Goal: Task Accomplishment & Management: Use online tool/utility

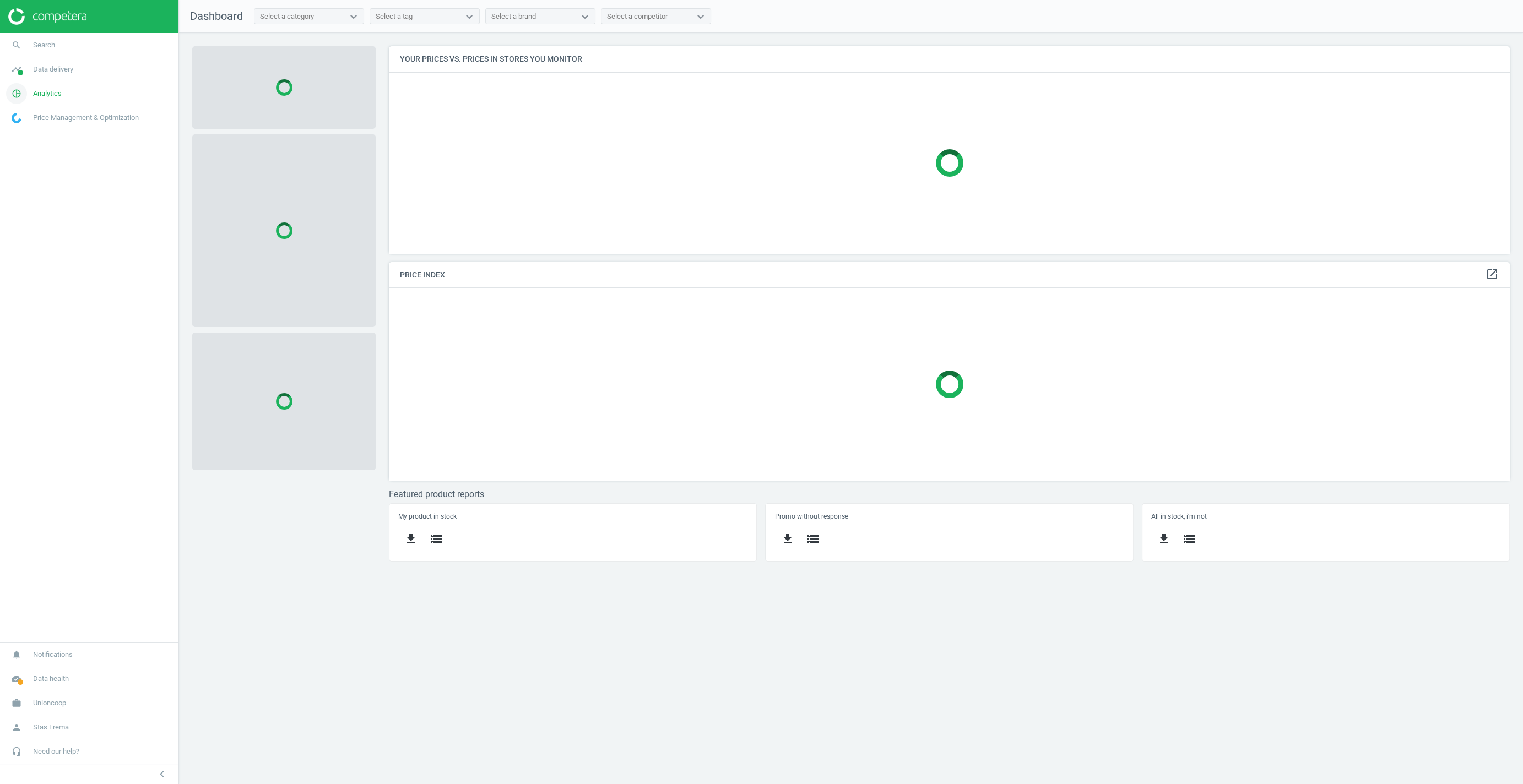
scroll to position [208, 1121]
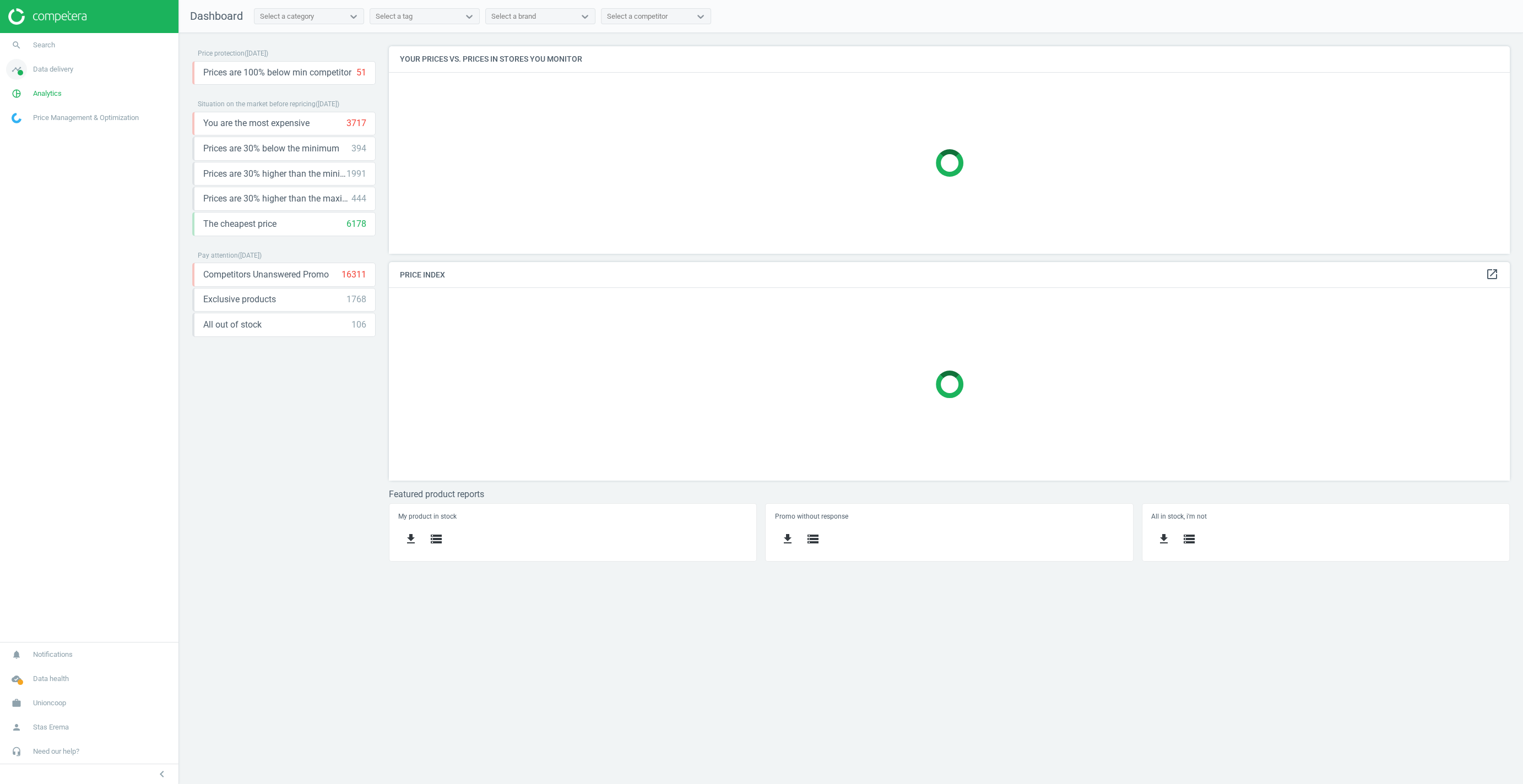
click at [50, 76] on link "timeline Data delivery" at bounding box center [89, 69] width 178 height 24
click at [57, 213] on span "Analytics" at bounding box center [47, 216] width 29 height 10
click at [18, 136] on span "Products" at bounding box center [25, 133] width 26 height 9
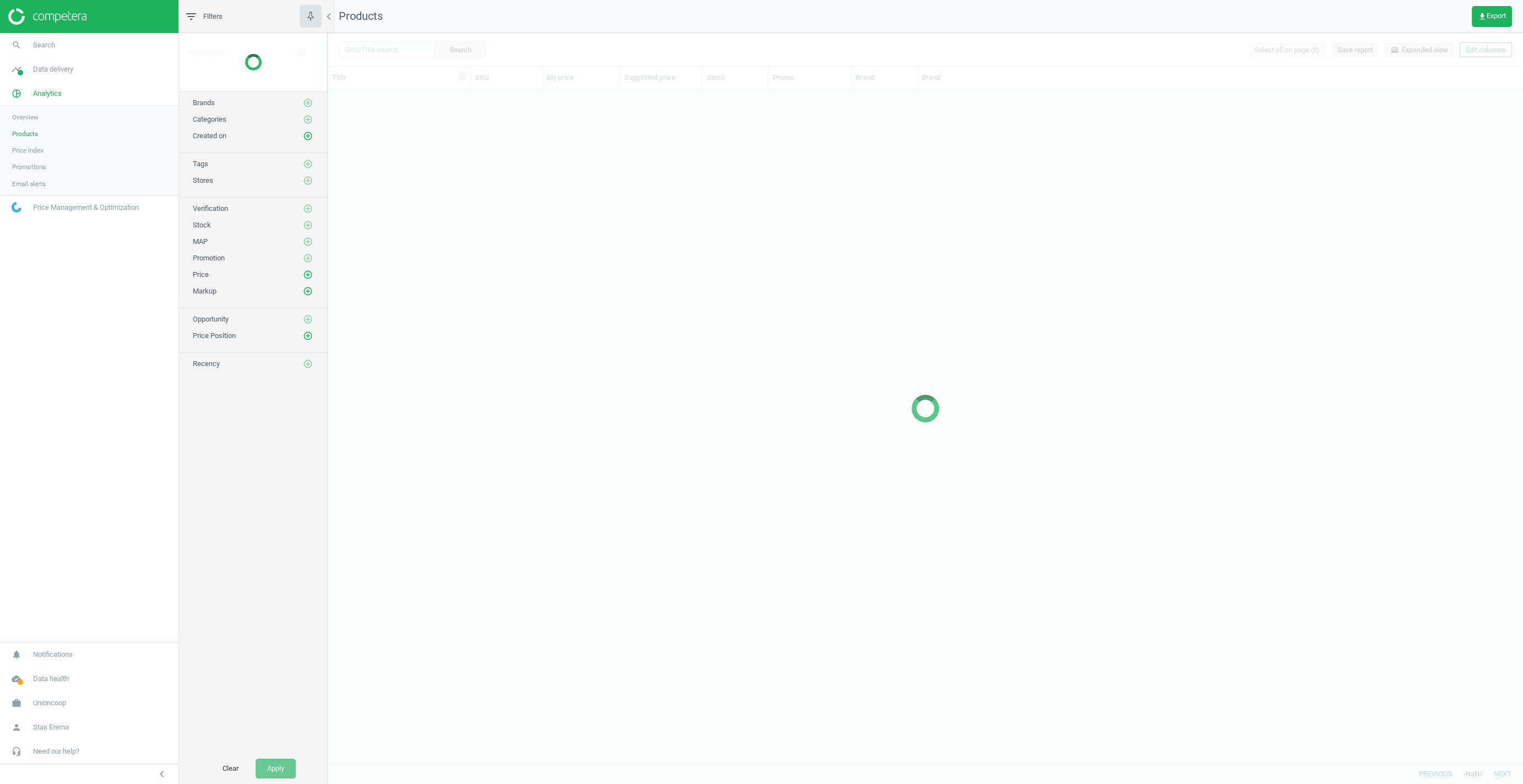
scroll to position [674, 1195]
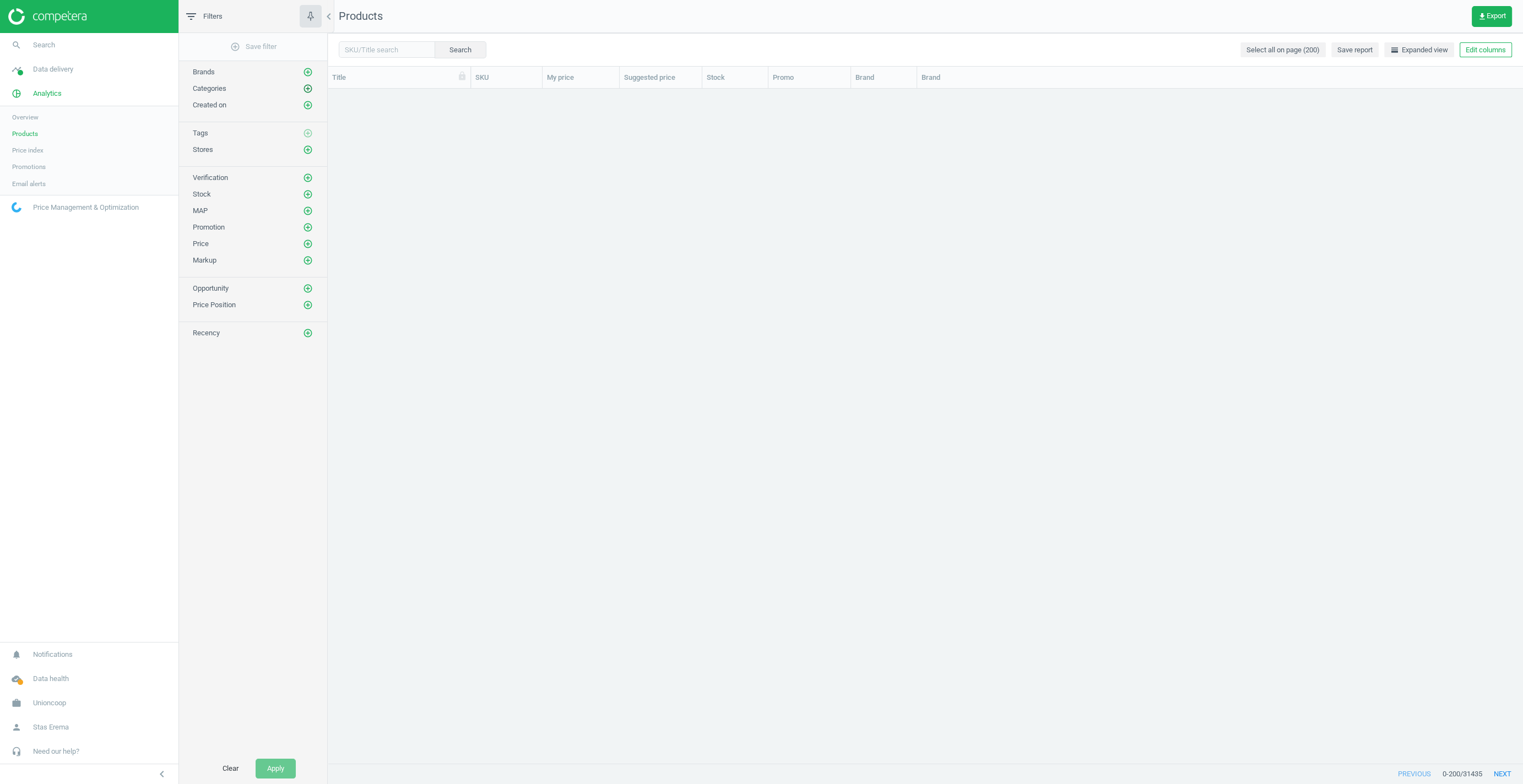
click at [311, 90] on icon "add_circle_outline" at bounding box center [308, 89] width 10 height 10
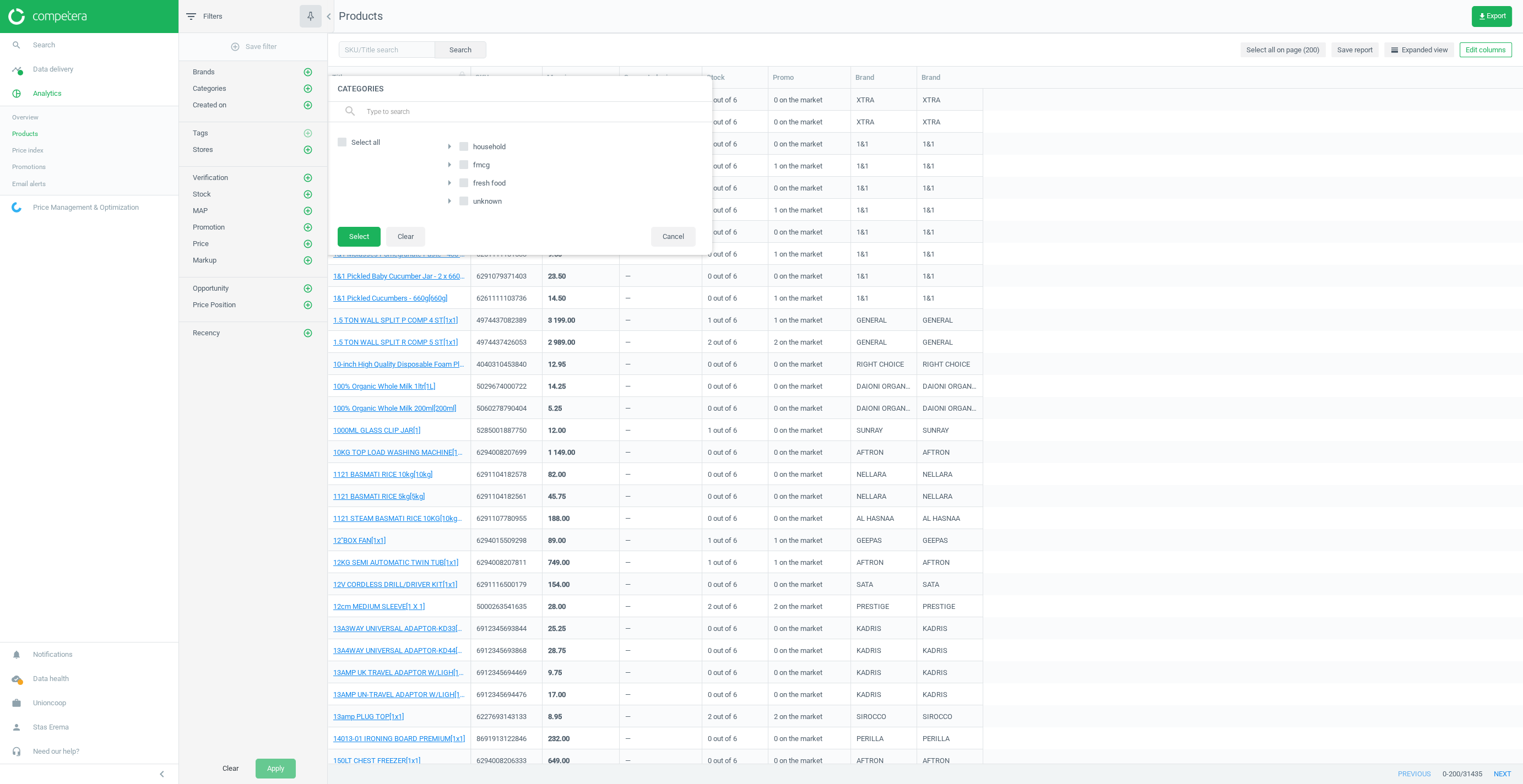
click at [459, 146] on icon at bounding box center [463, 146] width 9 height 9
click at [460, 146] on input "household" at bounding box center [463, 146] width 7 height 7
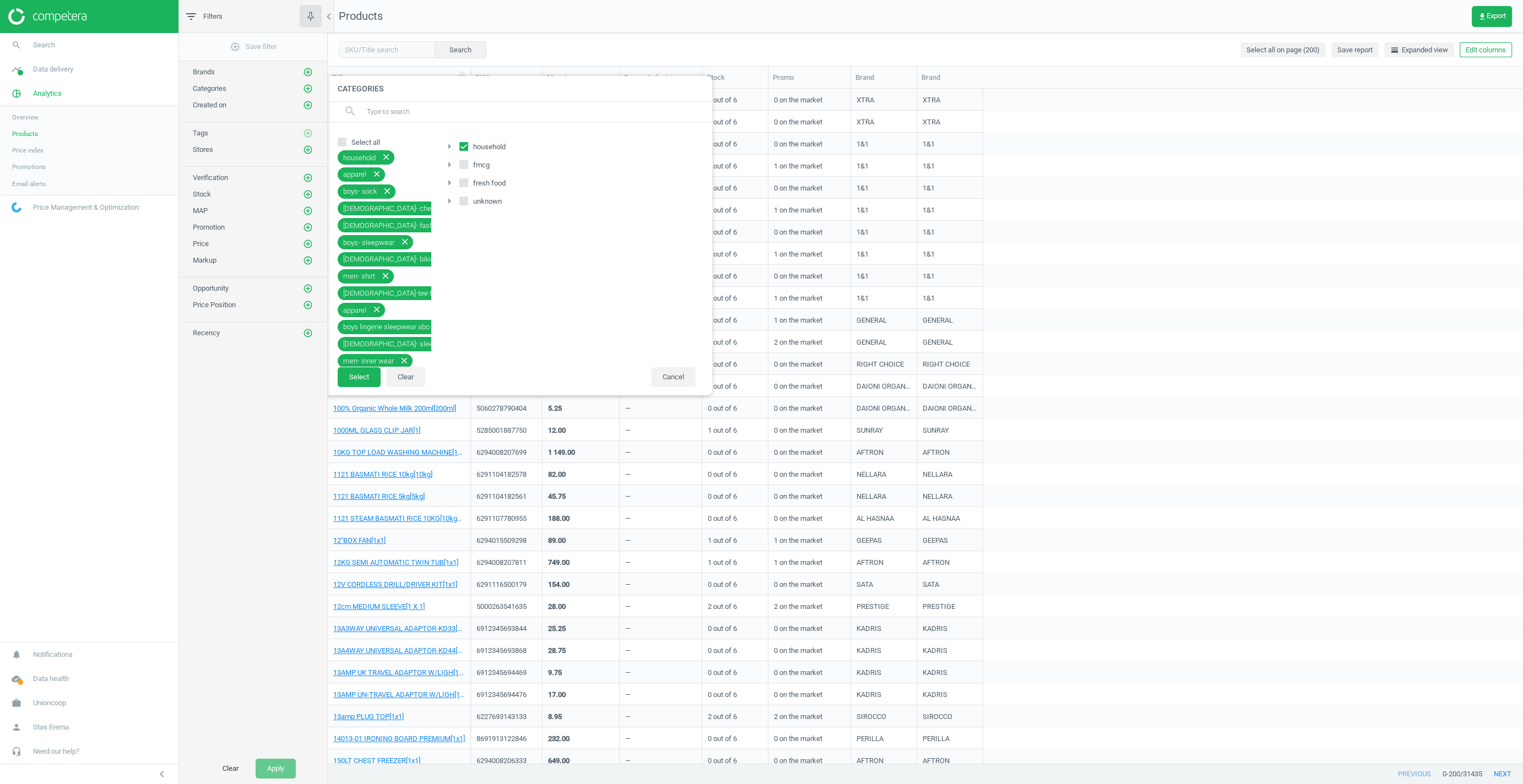
click at [463, 146] on input "household" at bounding box center [463, 146] width 7 height 7
checkbox input "false"
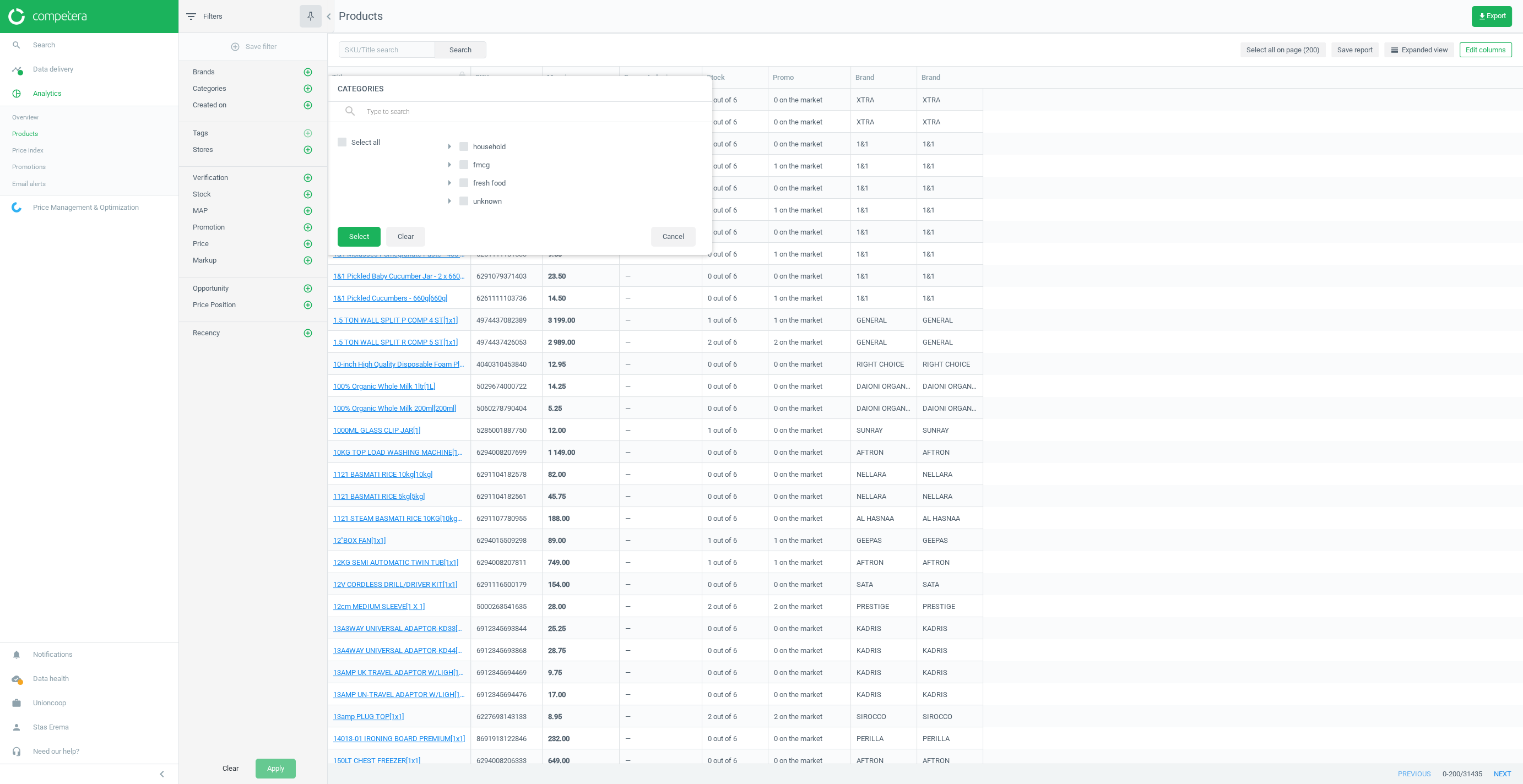
click at [447, 144] on icon "arrow_right" at bounding box center [449, 146] width 13 height 13
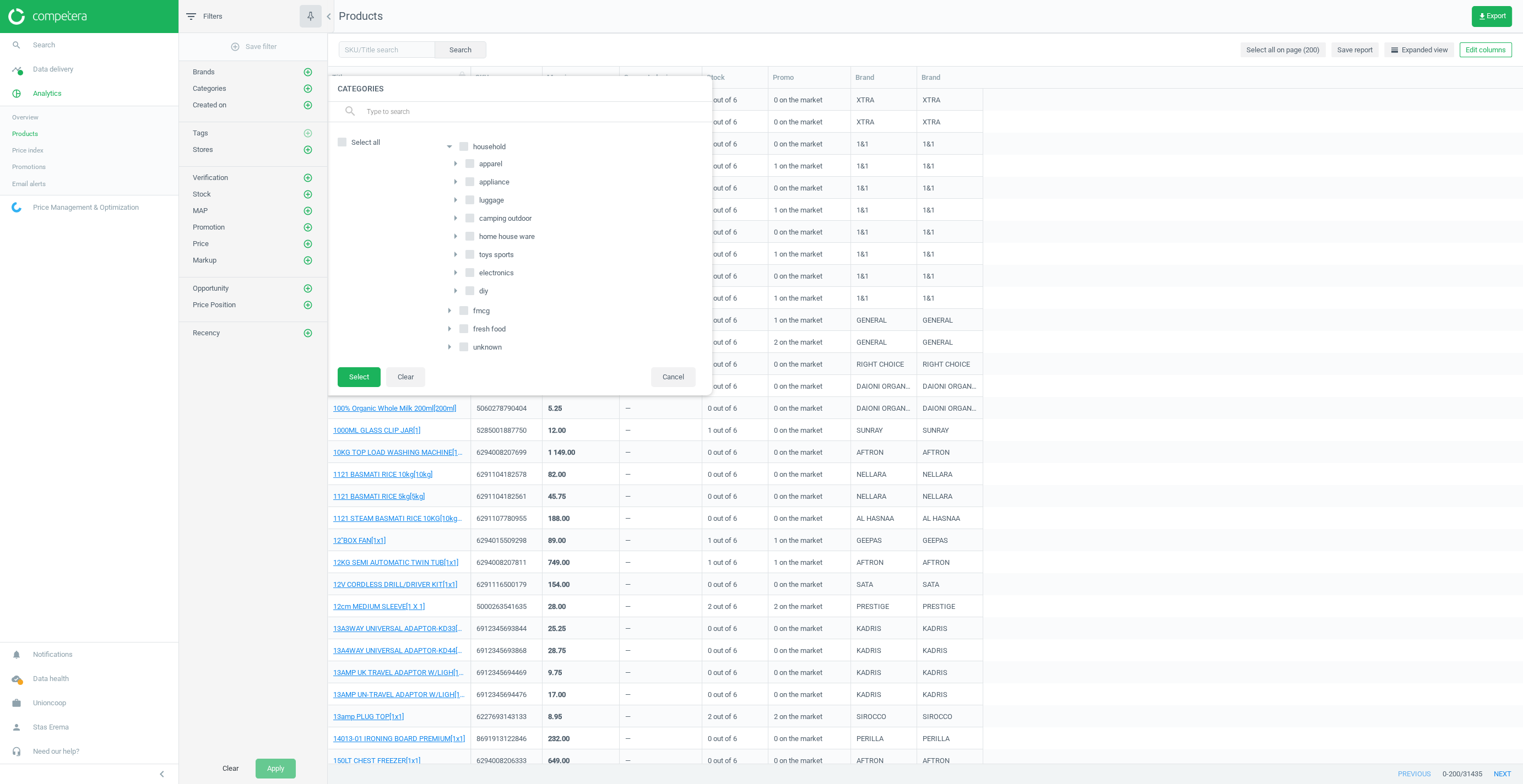
click at [454, 216] on icon "arrow_right" at bounding box center [455, 218] width 13 height 13
click at [475, 233] on input "out door" at bounding box center [476, 235] width 7 height 7
checkbox input "true"
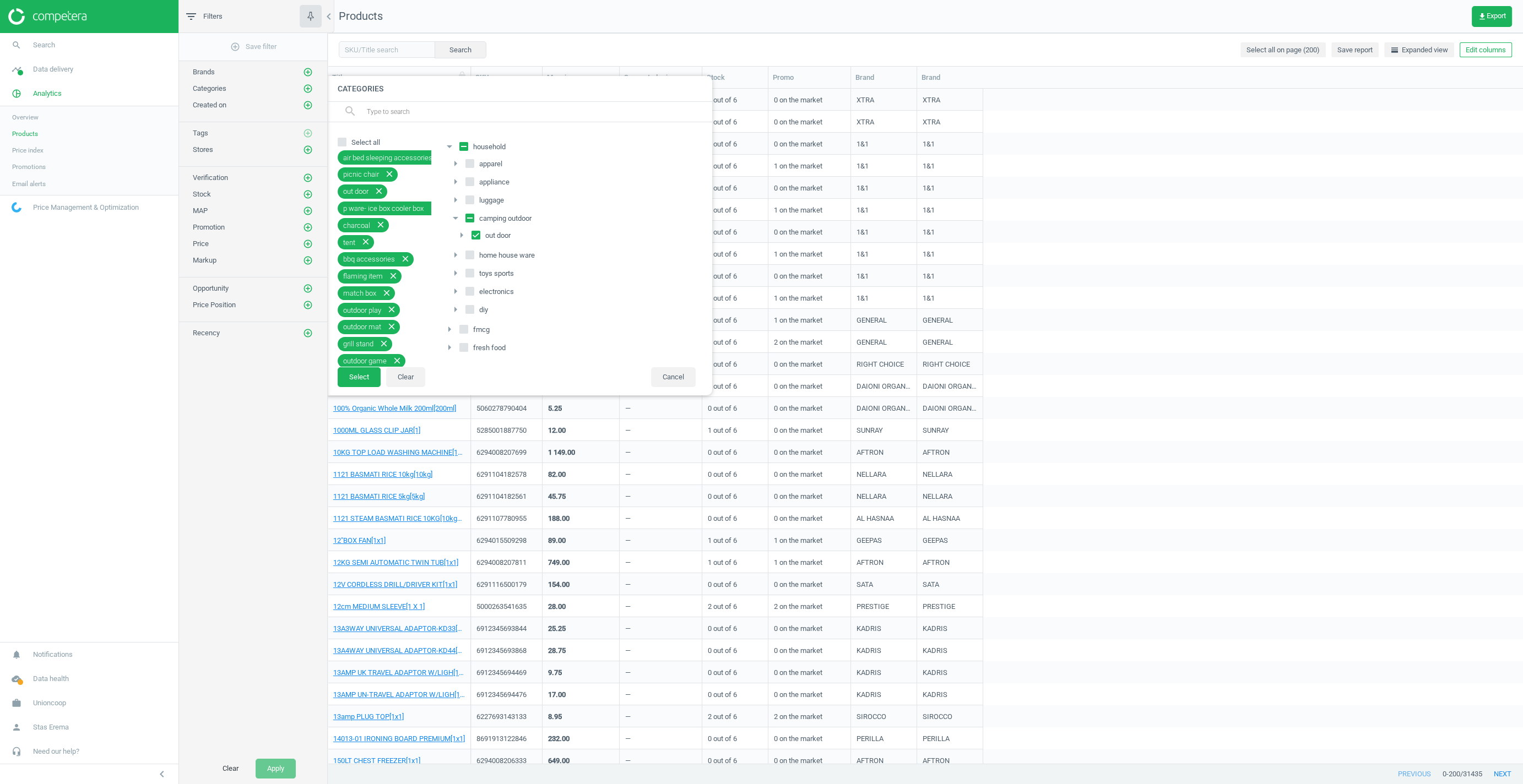
click at [462, 231] on icon "arrow_right" at bounding box center [461, 235] width 13 height 13
click at [364, 378] on button "Select" at bounding box center [359, 377] width 43 height 19
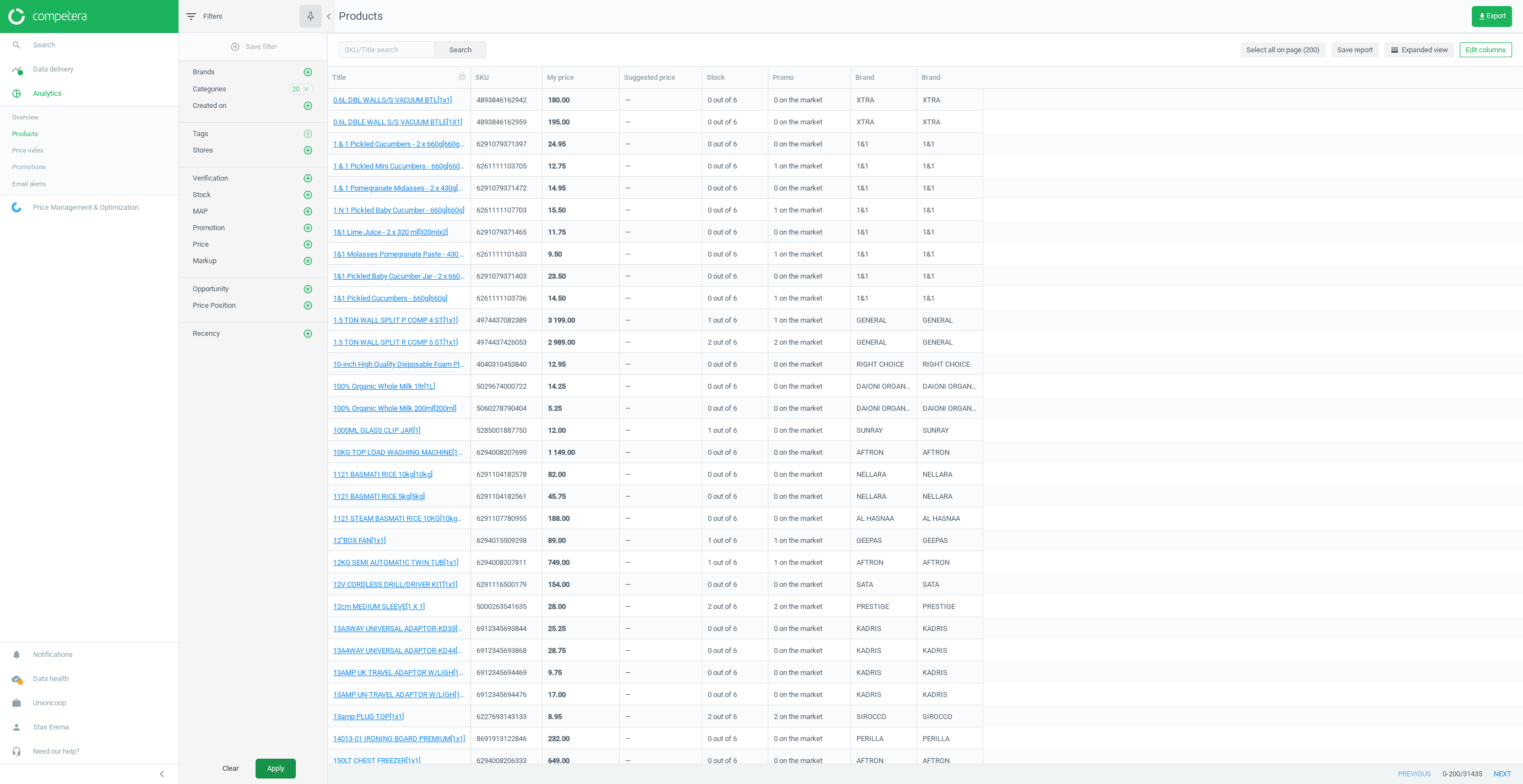
click at [284, 765] on button "Apply" at bounding box center [276, 768] width 40 height 19
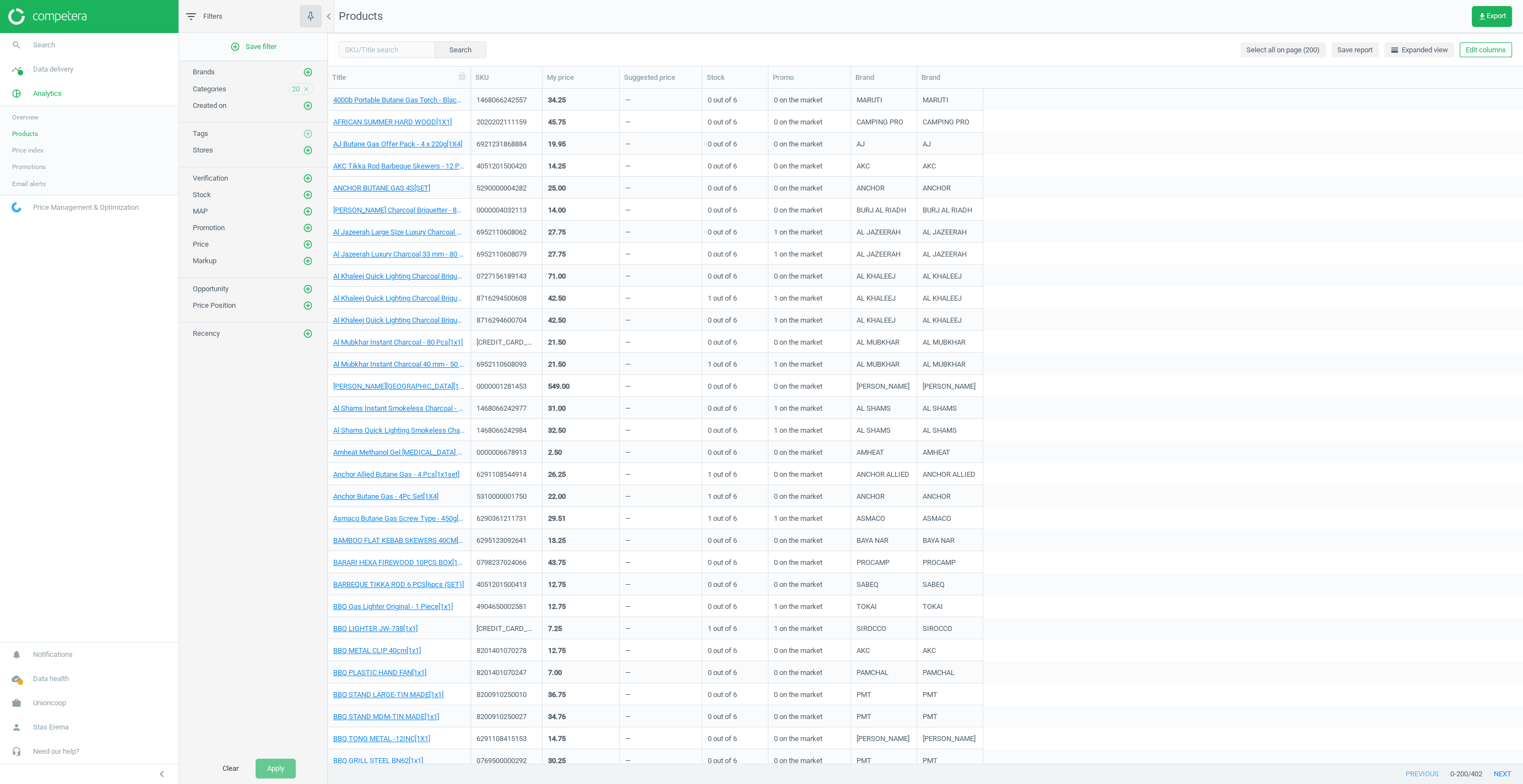
click at [308, 87] on icon "close" at bounding box center [306, 90] width 8 height 8
click at [308, 86] on icon "add_circle_outline" at bounding box center [308, 89] width 10 height 10
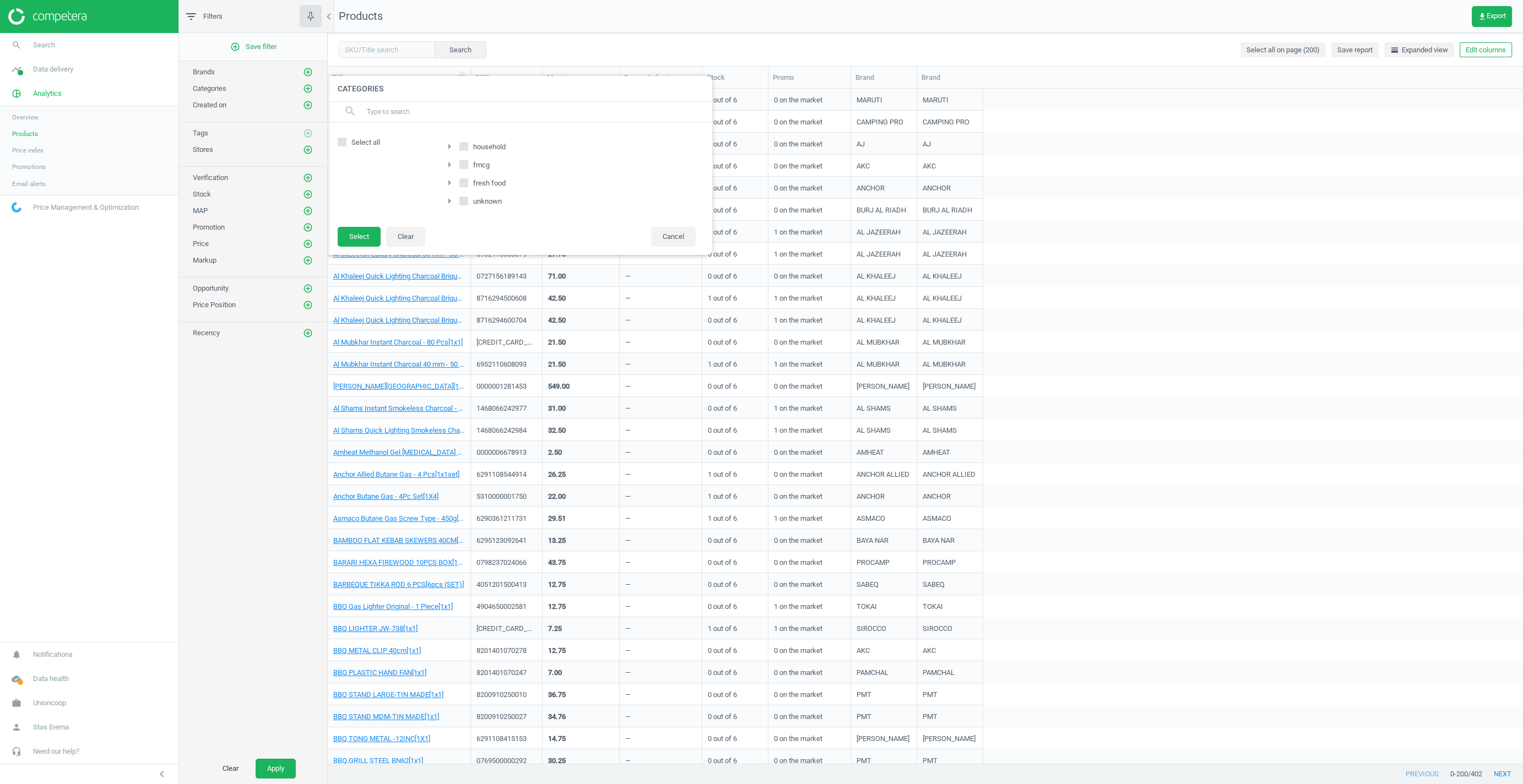
click at [461, 148] on input "household" at bounding box center [463, 146] width 7 height 7
checkbox input "true"
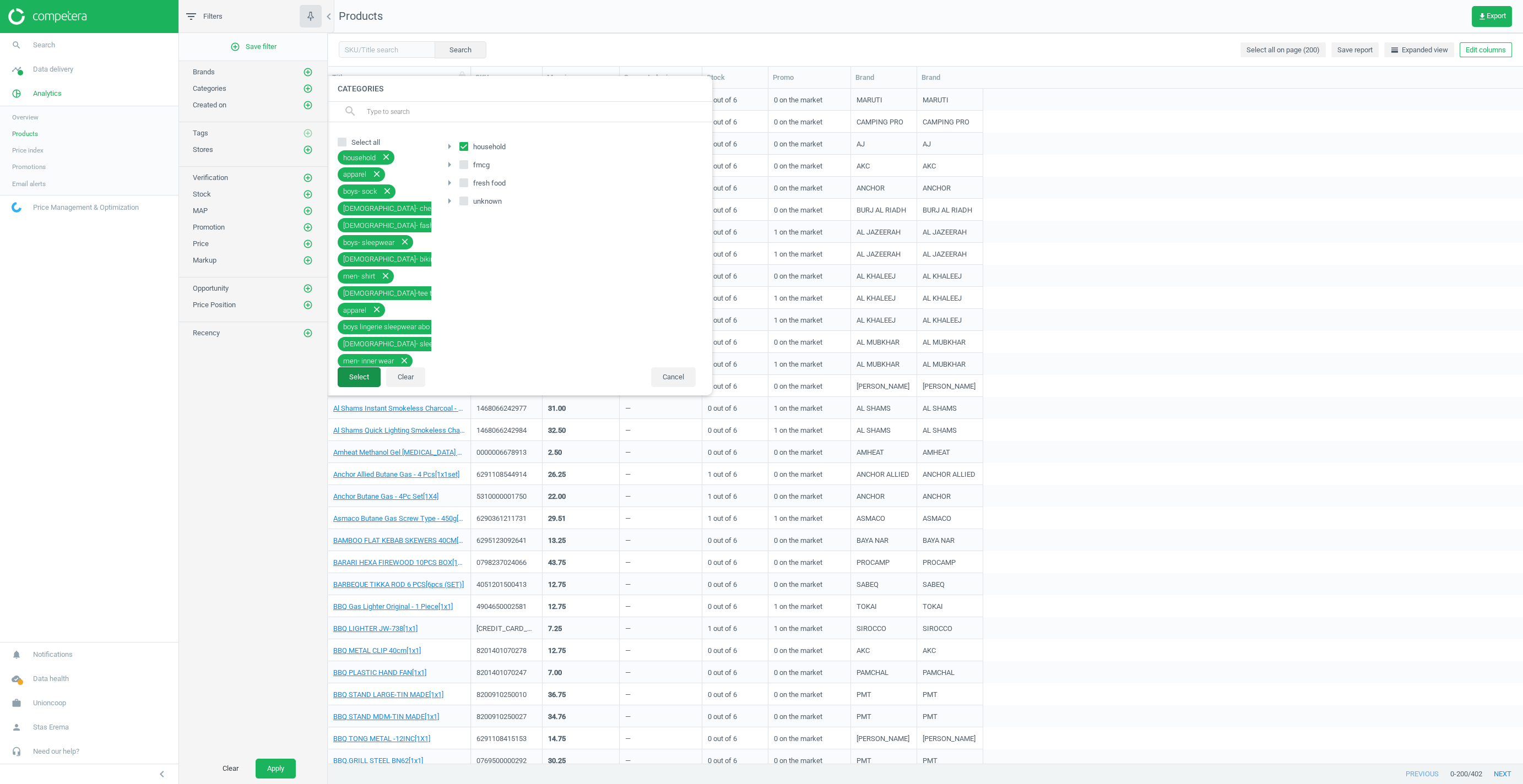
click at [358, 377] on button "Select" at bounding box center [359, 377] width 43 height 19
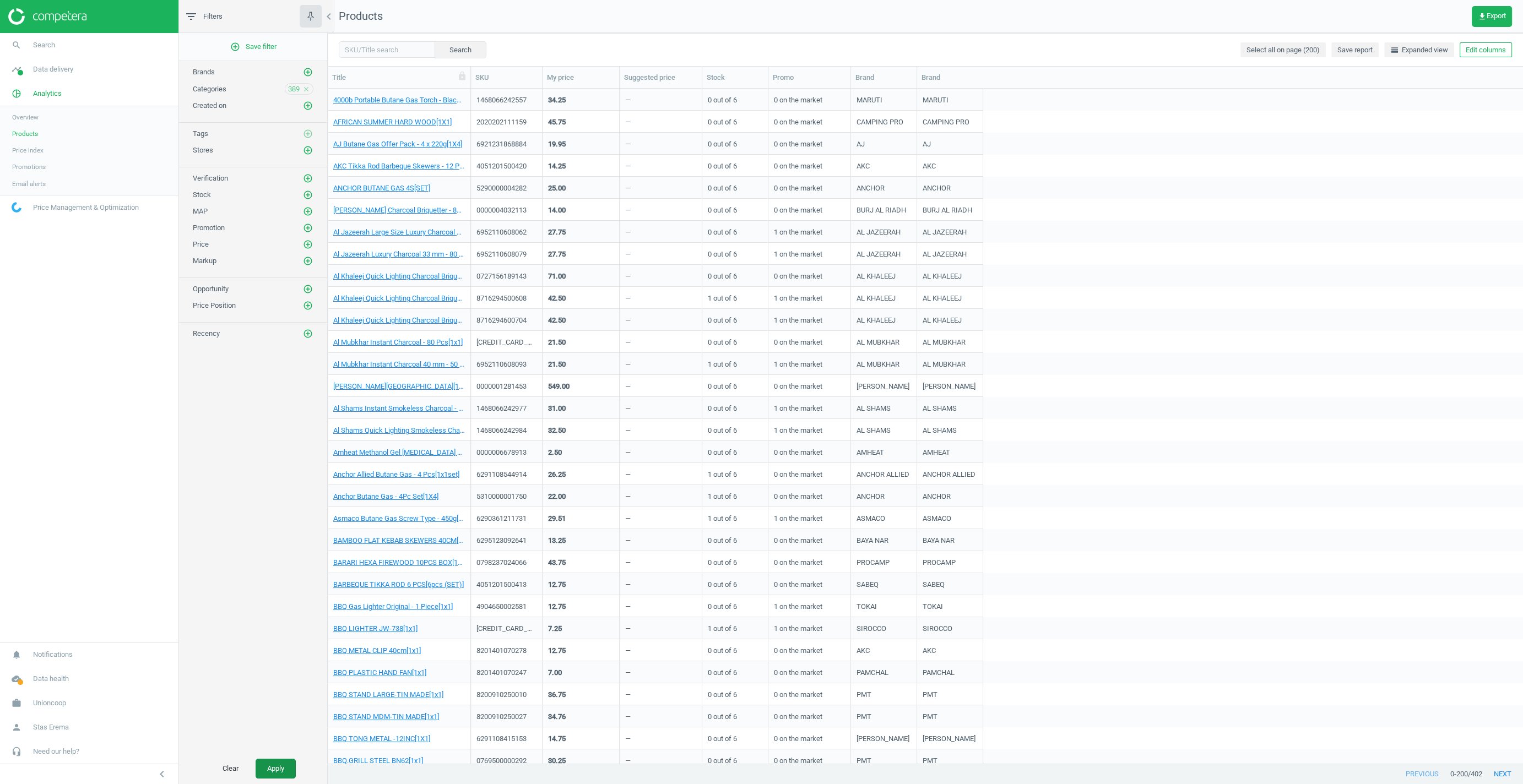
click at [281, 768] on button "Apply" at bounding box center [276, 768] width 40 height 19
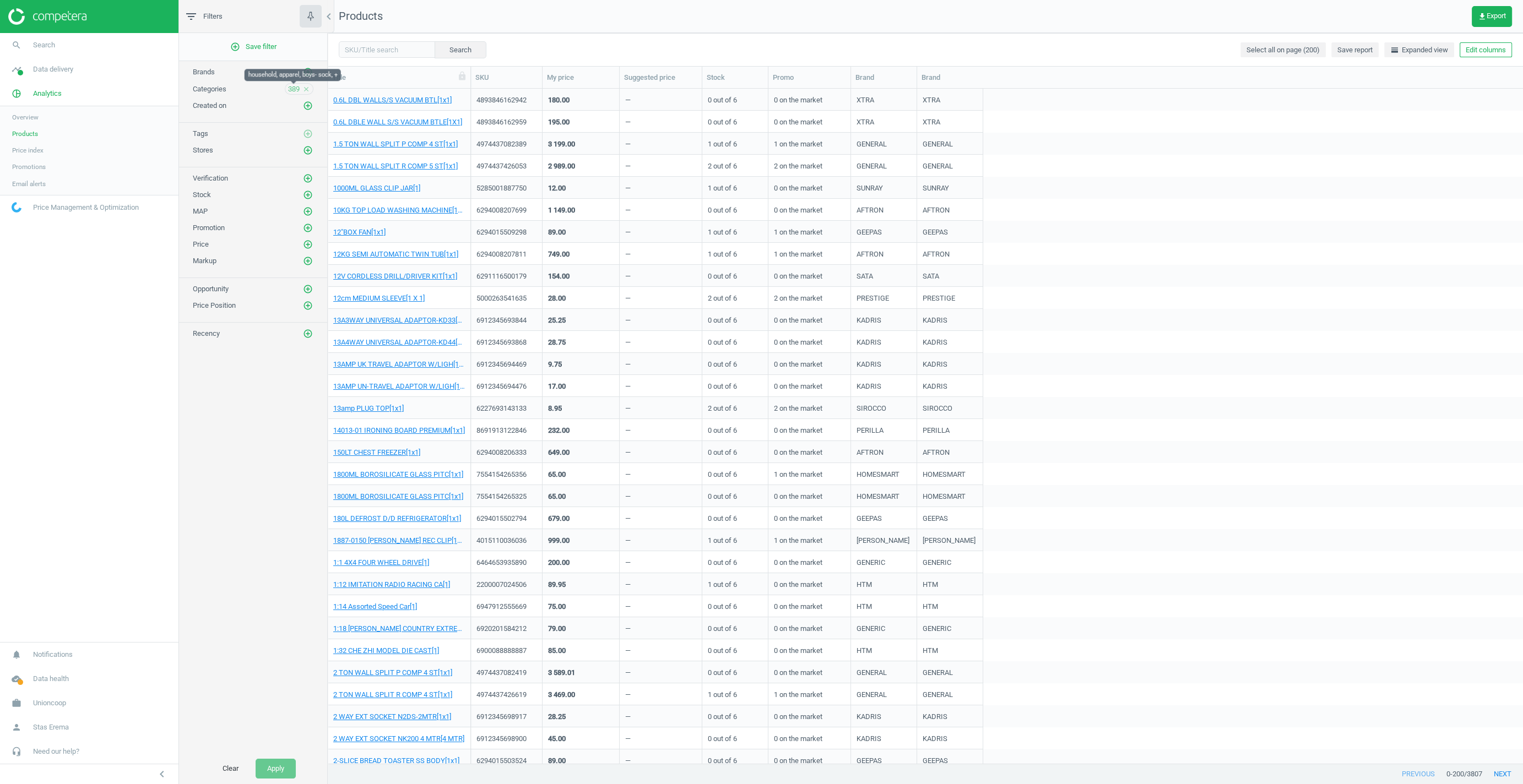
click at [290, 90] on span "389" at bounding box center [294, 89] width 12 height 10
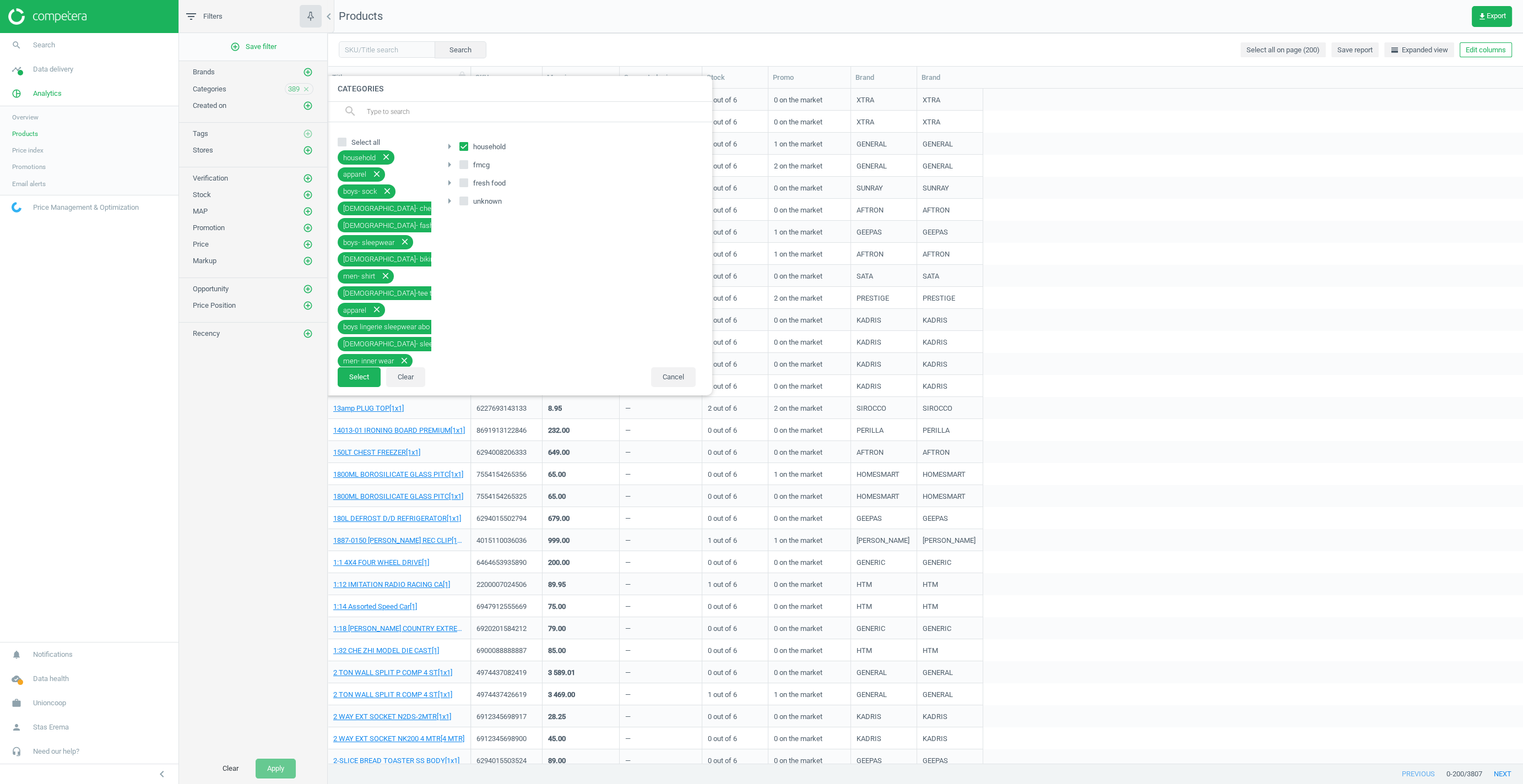
click at [460, 149] on input "household" at bounding box center [463, 146] width 7 height 7
checkbox input "false"
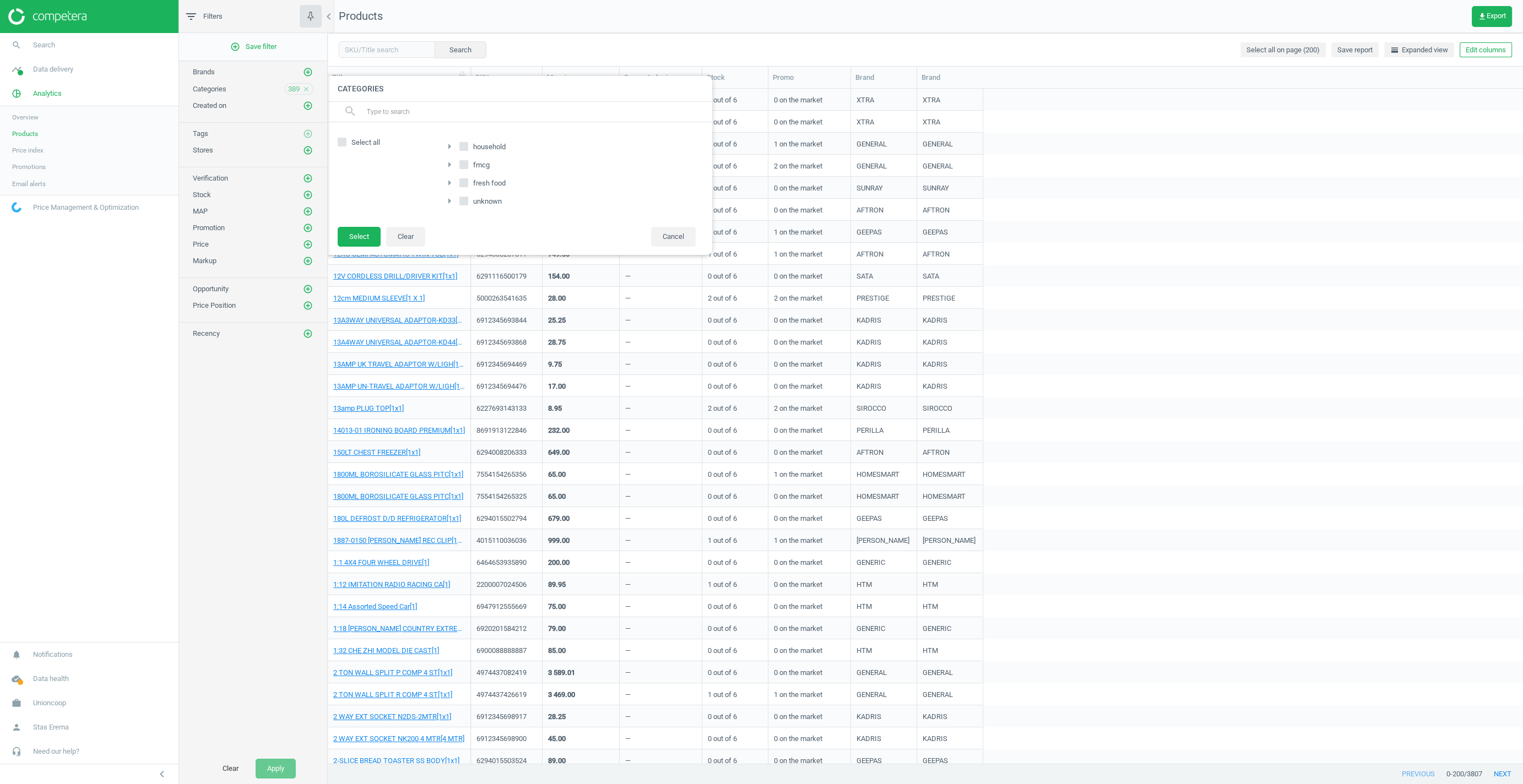
click at [459, 163] on div "arrow_right" at bounding box center [451, 165] width 16 height 14
click at [464, 163] on input "fmcg" at bounding box center [463, 164] width 7 height 7
checkbox input "true"
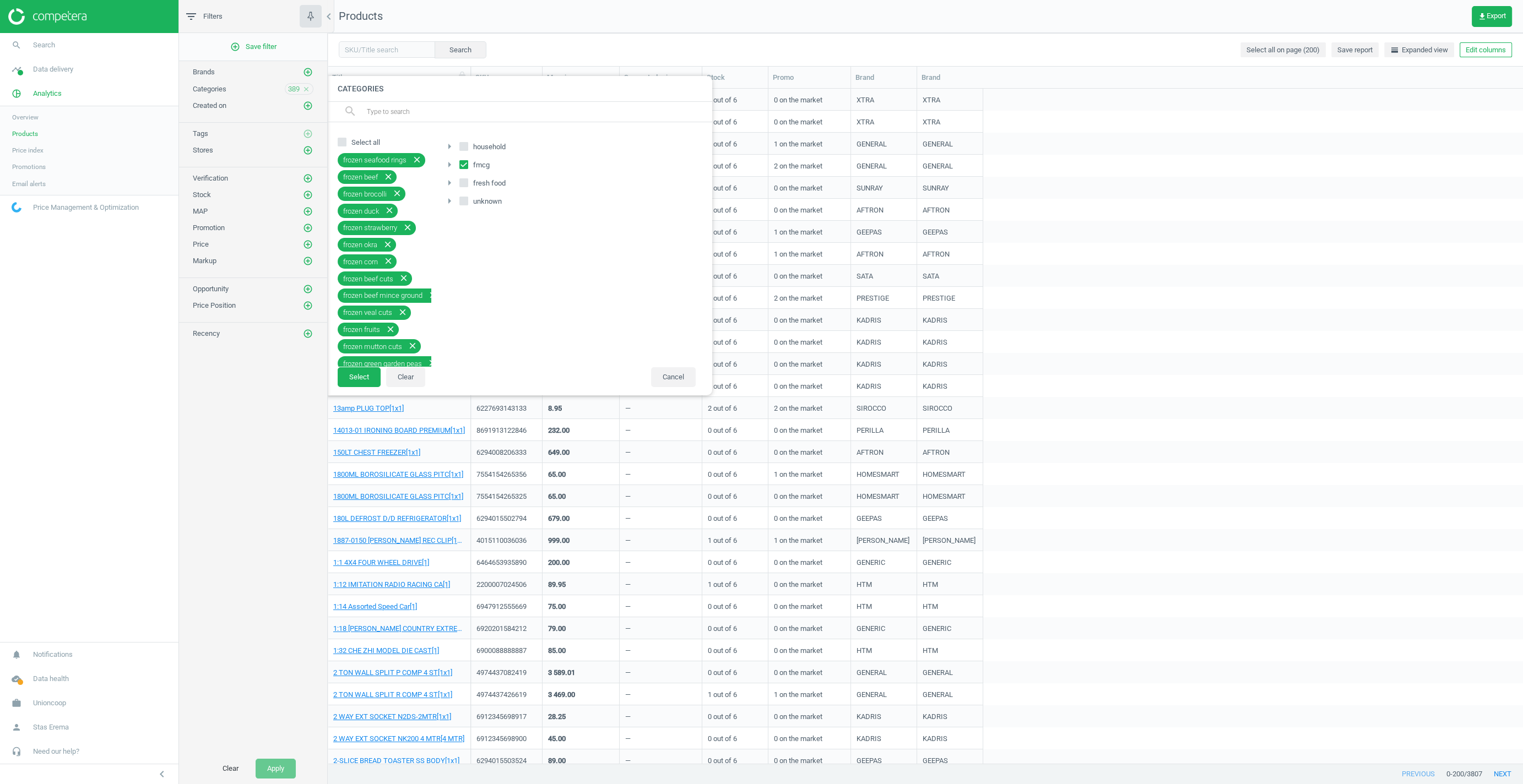
scroll to position [2551, 0]
click at [358, 371] on button "Select" at bounding box center [359, 377] width 43 height 19
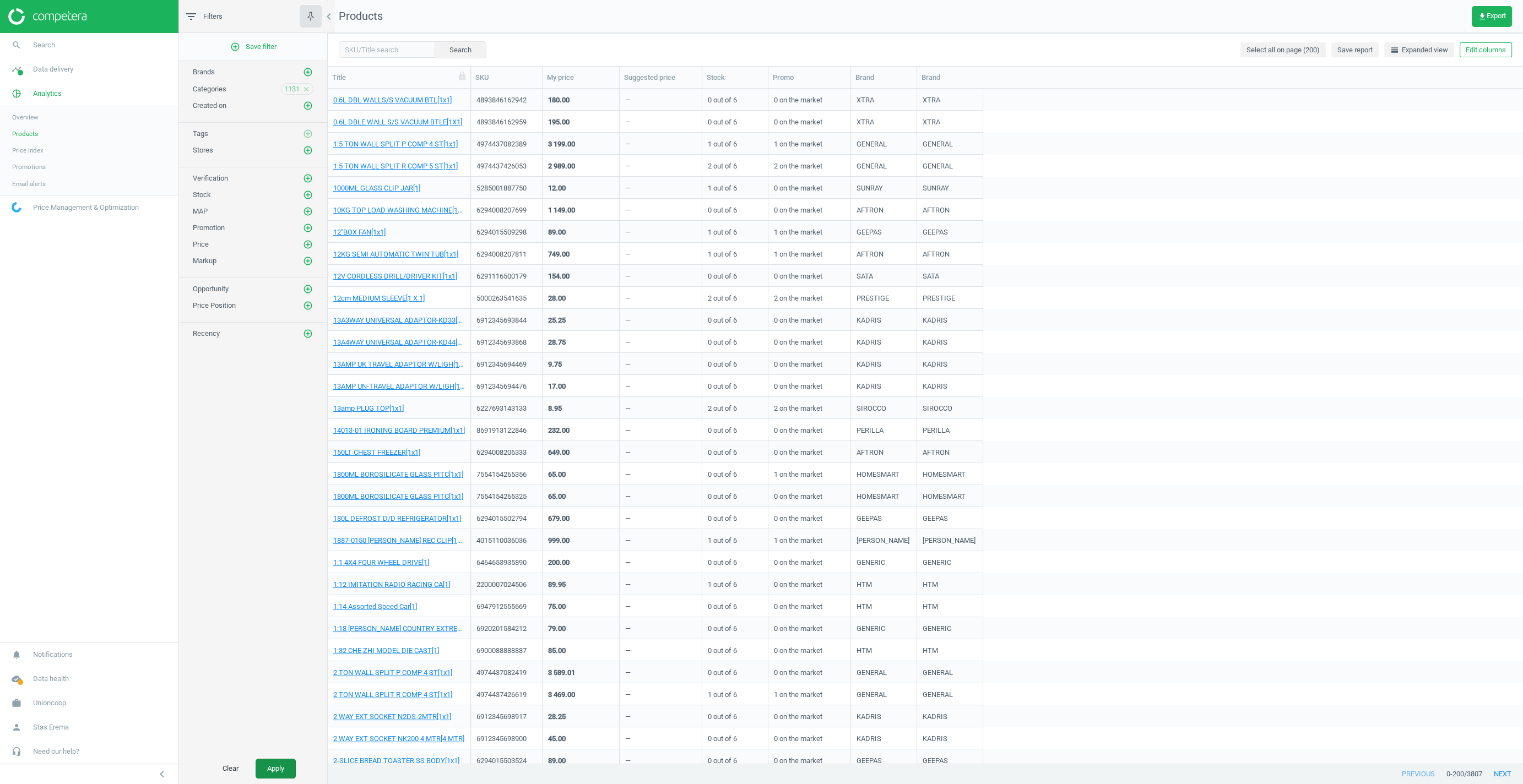
click at [275, 767] on button "Apply" at bounding box center [276, 768] width 40 height 19
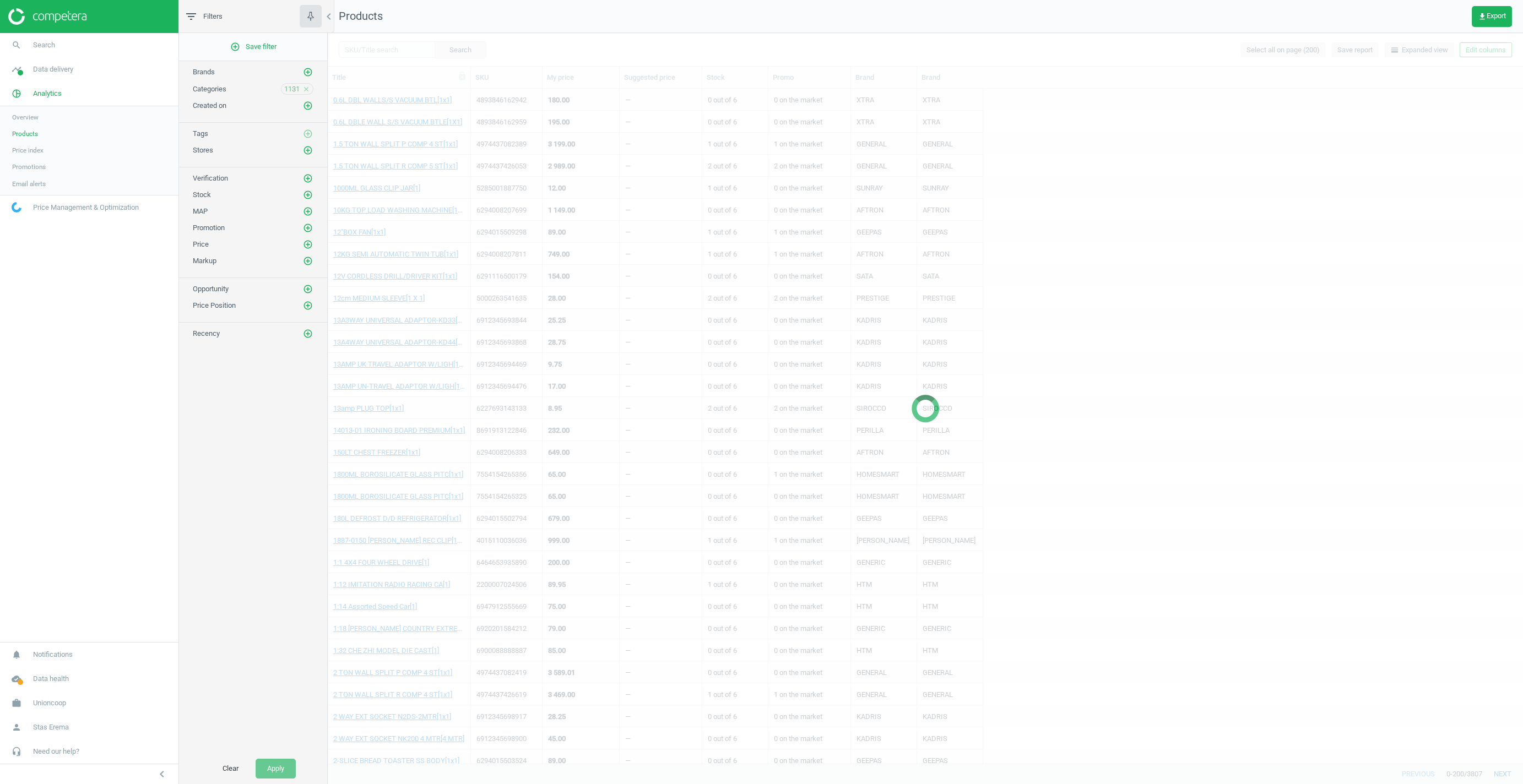
click at [632, 296] on div at bounding box center [925, 408] width 1195 height 751
drag, startPoint x: 1192, startPoint y: 133, endPoint x: 1270, endPoint y: 1, distance: 153.3
click at [1194, 128] on div at bounding box center [925, 408] width 1195 height 751
